Goal: Consume media (video, audio): Consume media (video, audio)

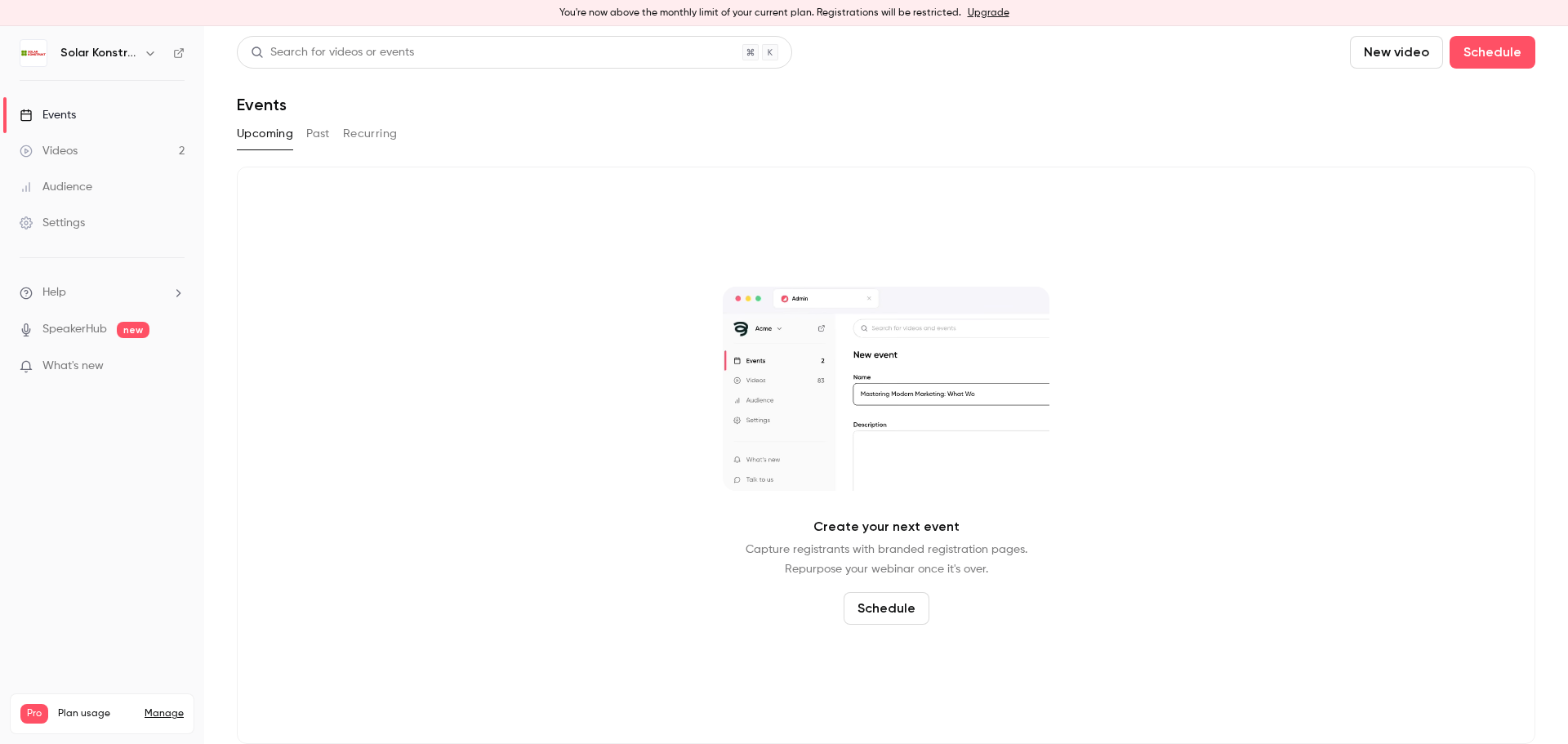
click at [60, 154] on div "Videos" at bounding box center [48, 151] width 58 height 17
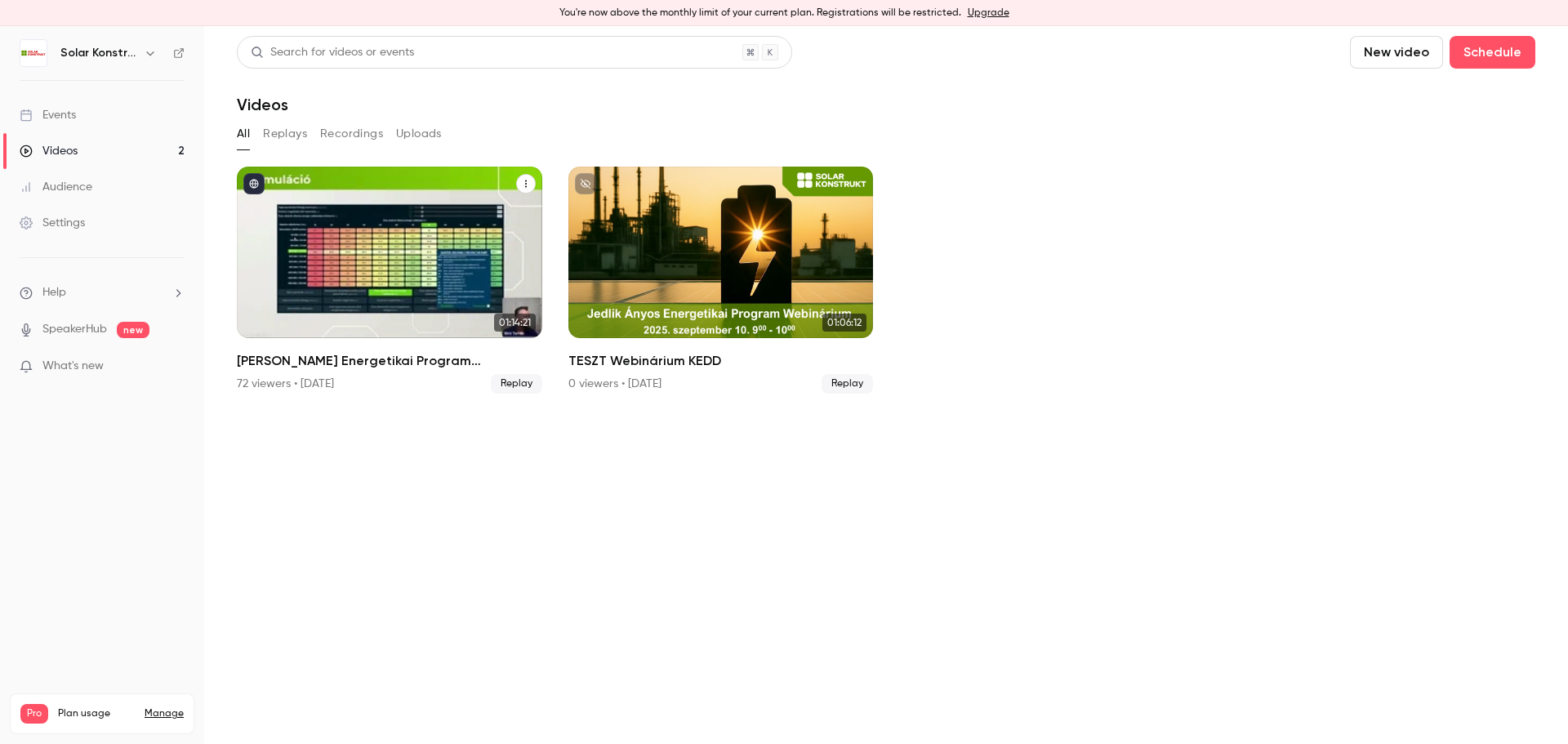
click at [451, 235] on div "Jedlik Ányos Energetikai Program Webinárium" at bounding box center [390, 252] width 305 height 171
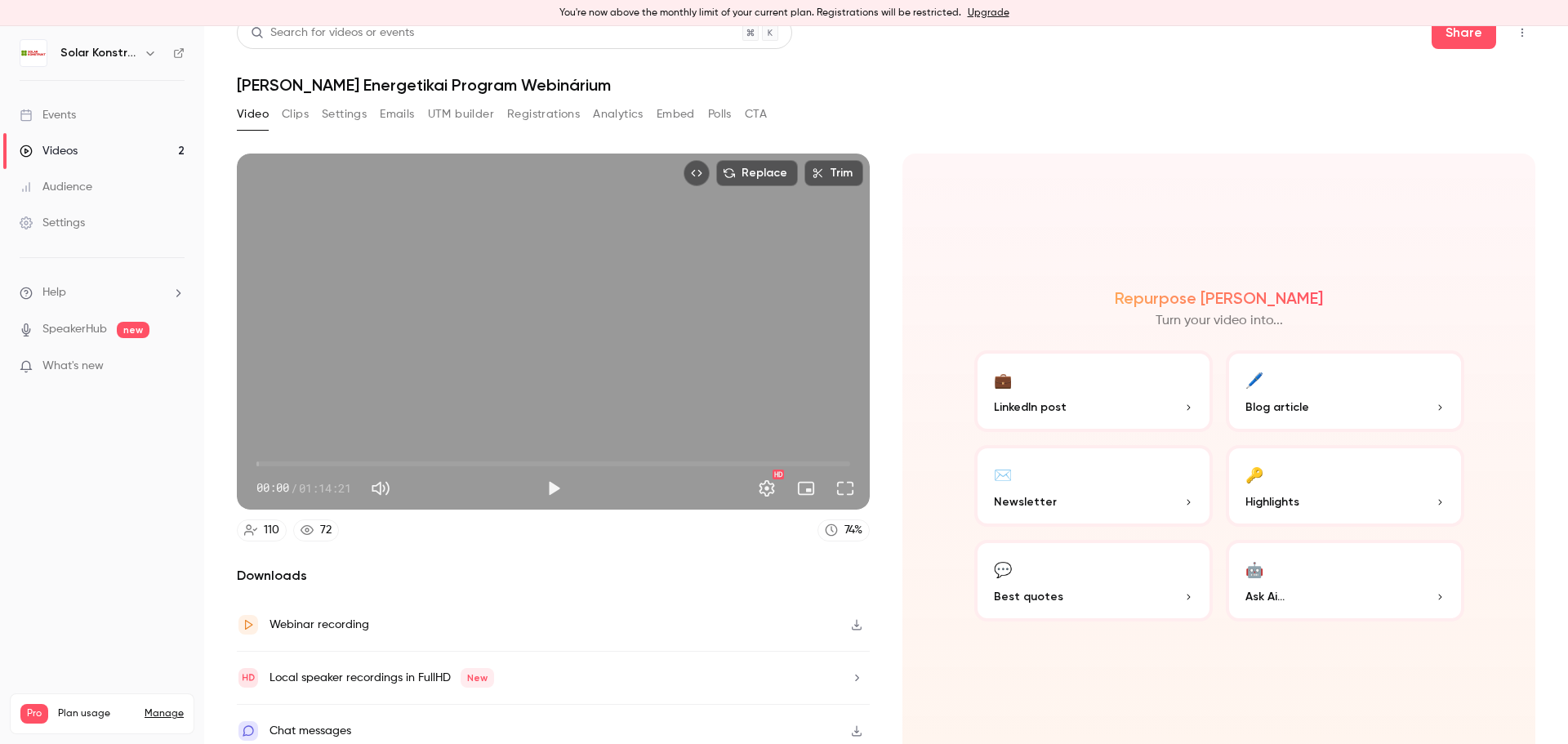
scroll to position [30, 0]
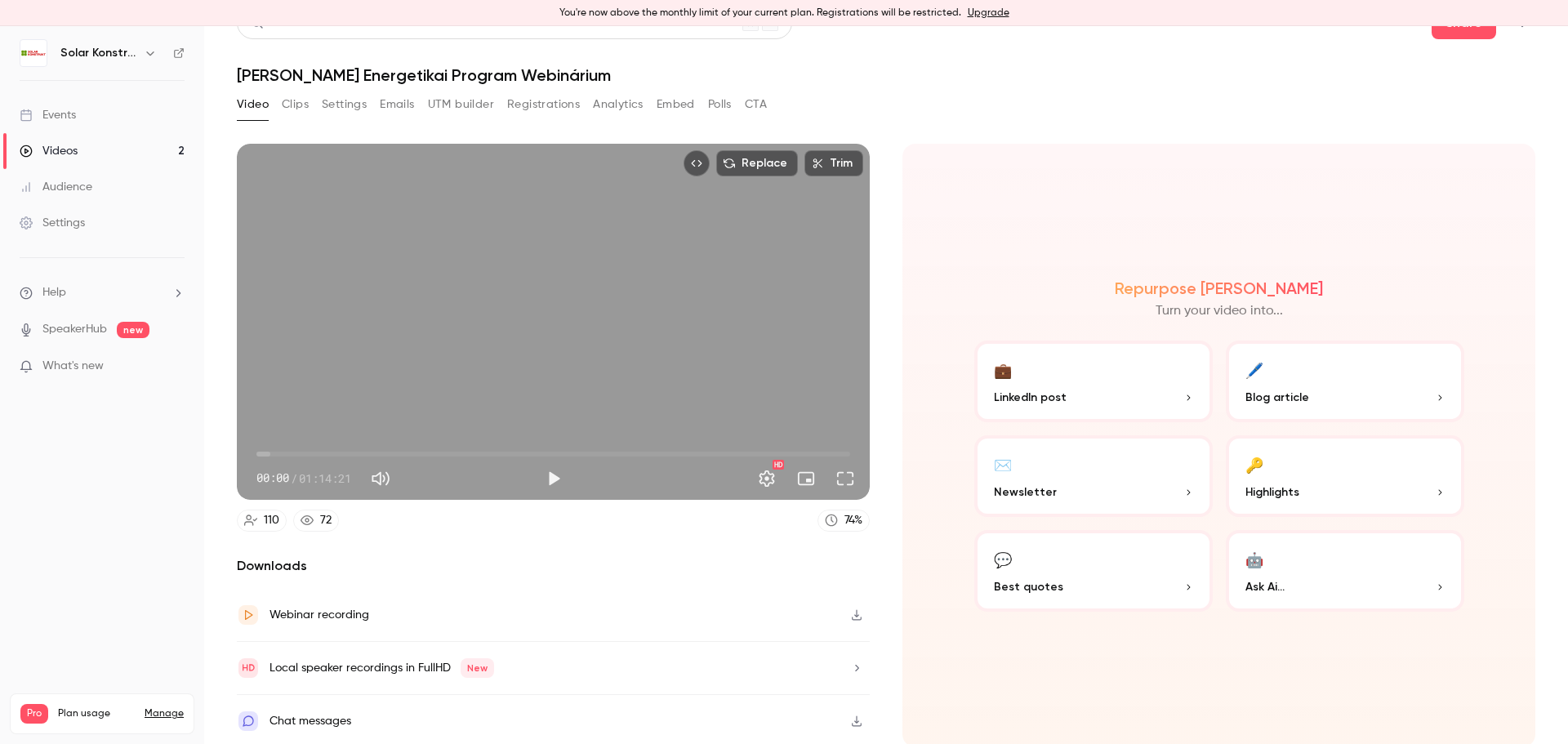
click at [407, 110] on button "Emails" at bounding box center [397, 104] width 34 height 27
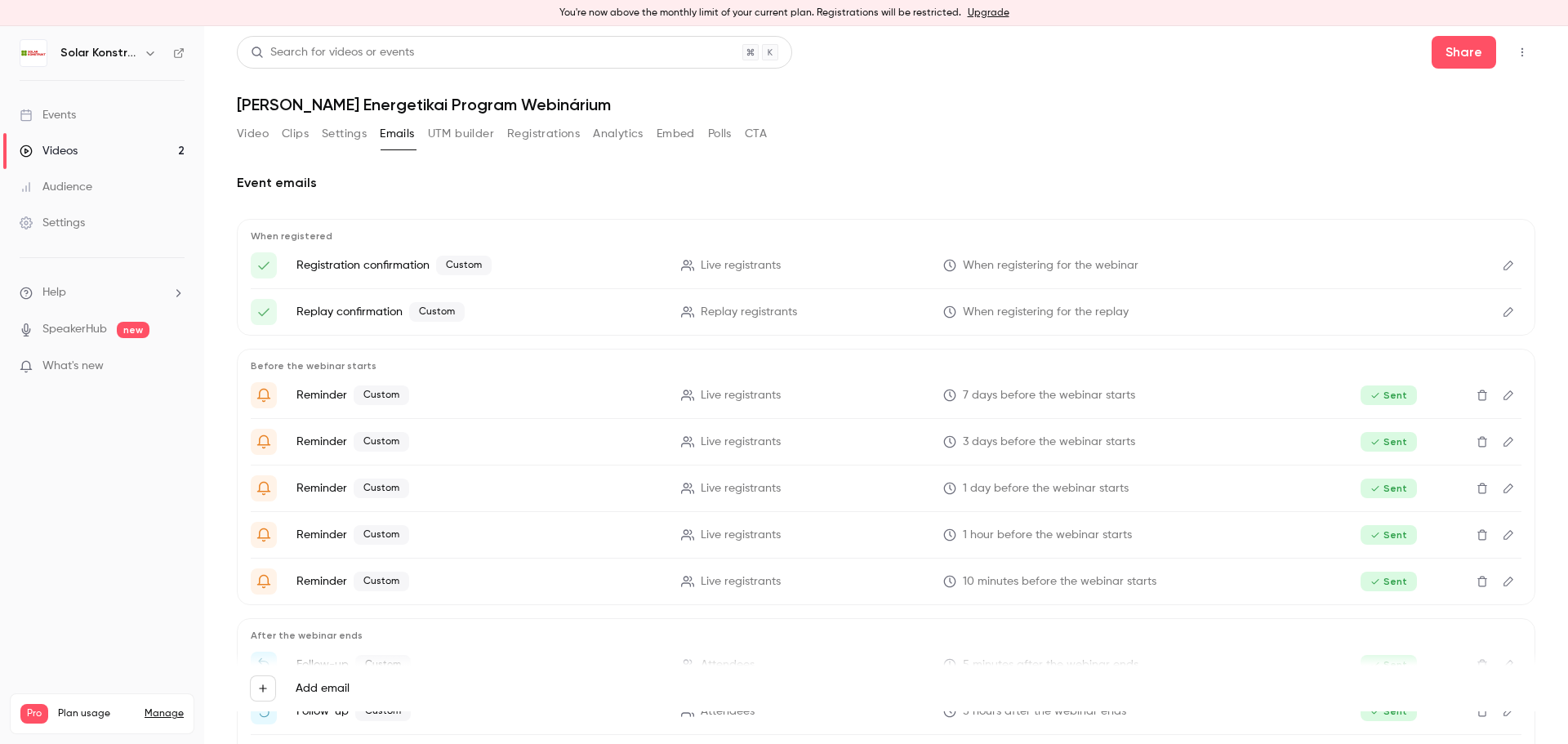
click at [761, 129] on button "CTA" at bounding box center [756, 134] width 22 height 27
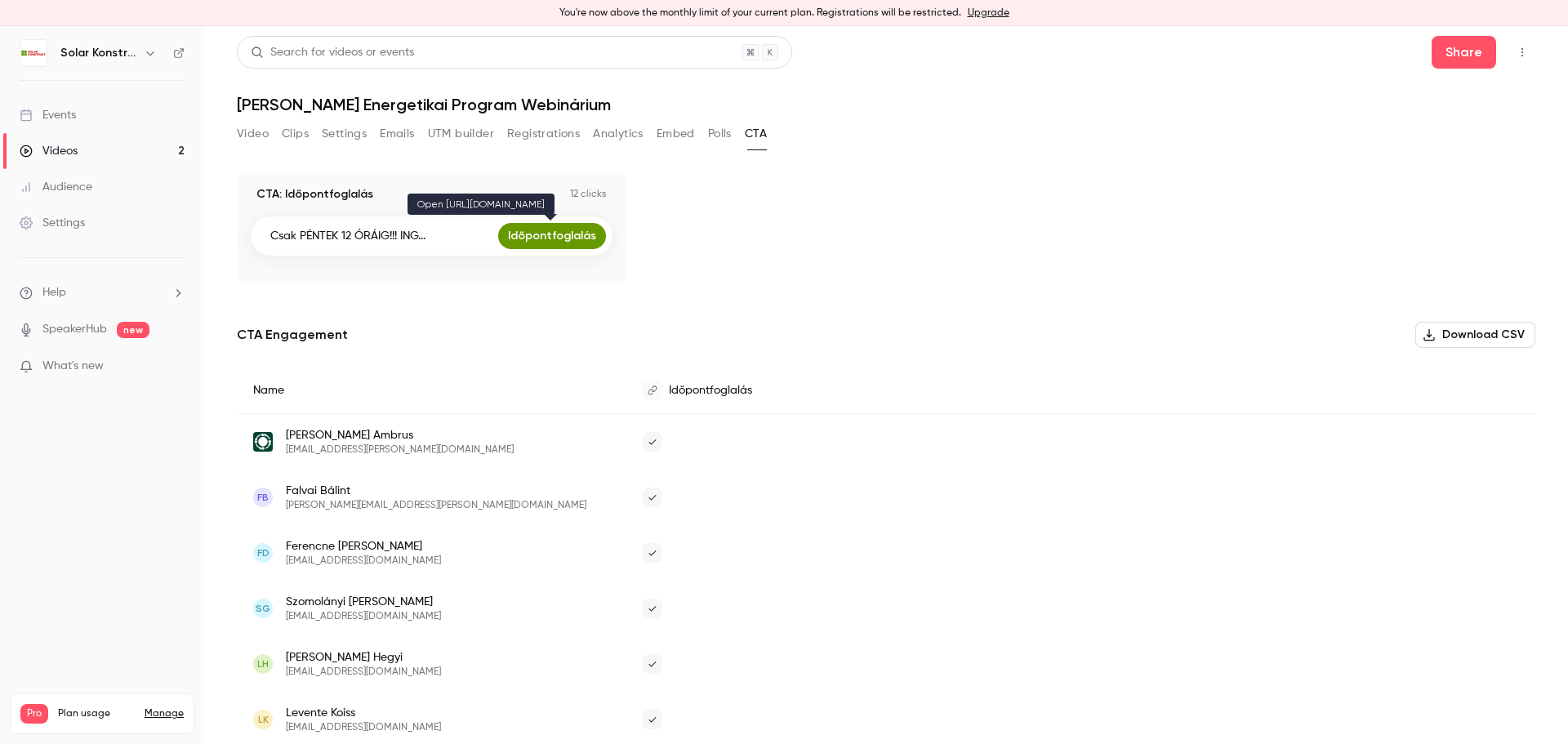
click at [576, 242] on link "Időpontfoglalás" at bounding box center [552, 236] width 108 height 27
